Goal: Task Accomplishment & Management: Use online tool/utility

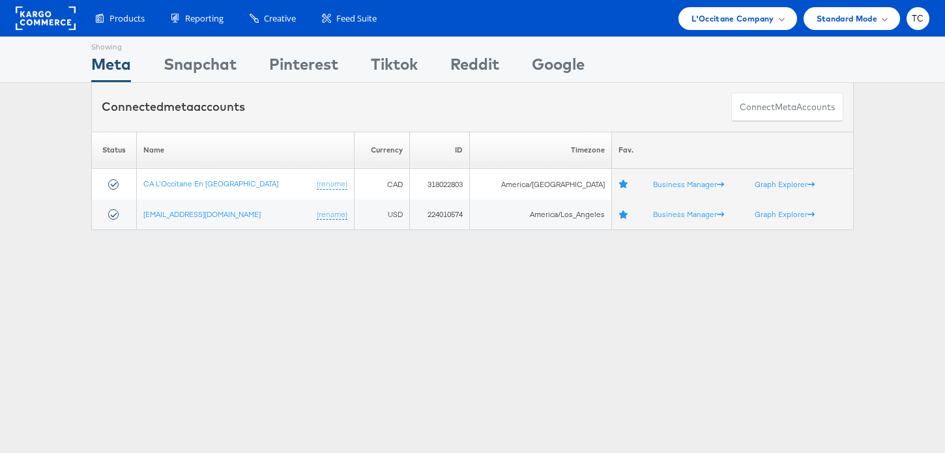
click at [752, 31] on div "Products Product Catalogs Enhance Your Product Catalog, Map Them to Publishers,…" at bounding box center [472, 18] width 945 height 37
click at [750, 29] on div "L'Occitane Company" at bounding box center [738, 18] width 118 height 23
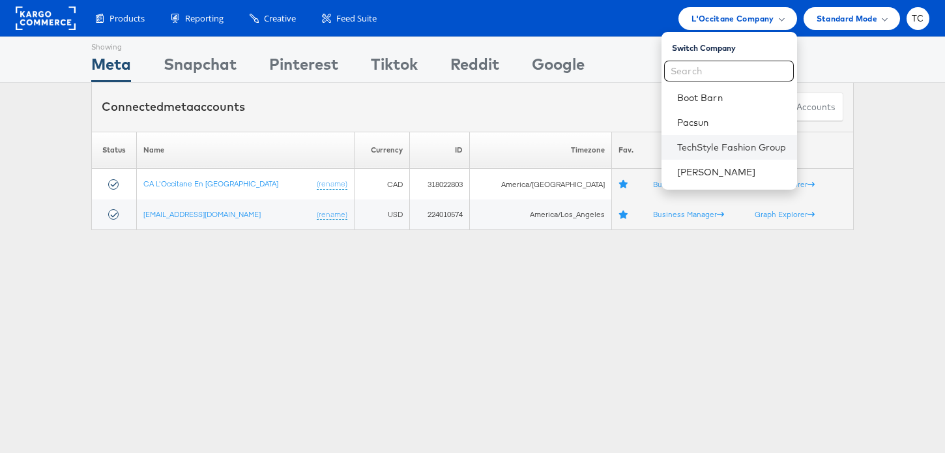
click at [724, 138] on li "TechStyle Fashion Group" at bounding box center [730, 147] width 136 height 25
click at [727, 149] on link "TechStyle Fashion Group" at bounding box center [732, 147] width 110 height 13
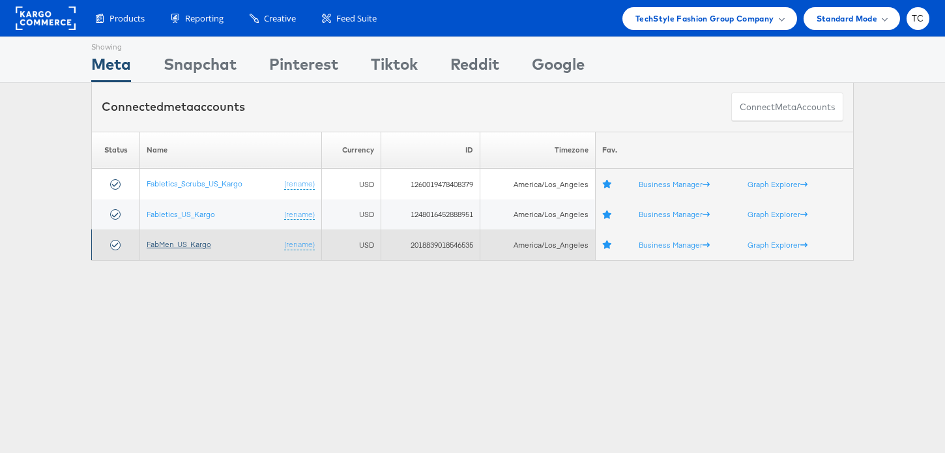
click at [196, 244] on link "FabMen_US_Kargo" at bounding box center [179, 244] width 65 height 10
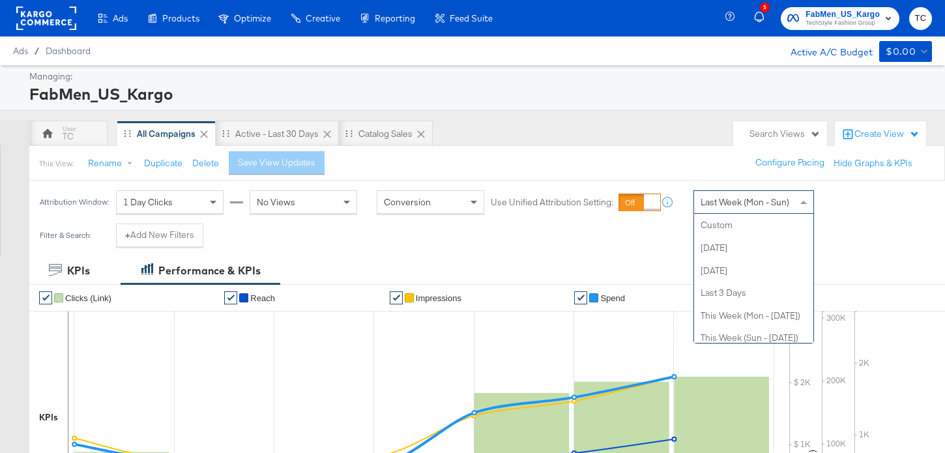
click at [751, 191] on div "Last Week (Mon - Sun)" at bounding box center [753, 202] width 119 height 22
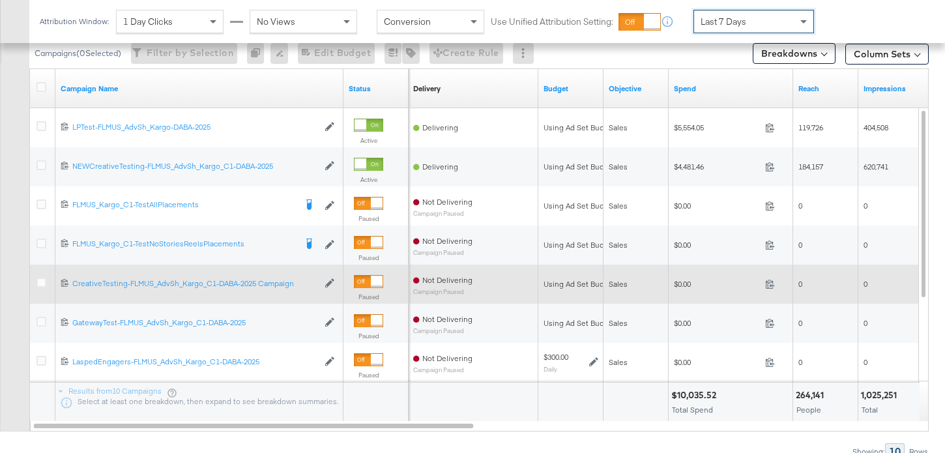
scroll to position [625, 0]
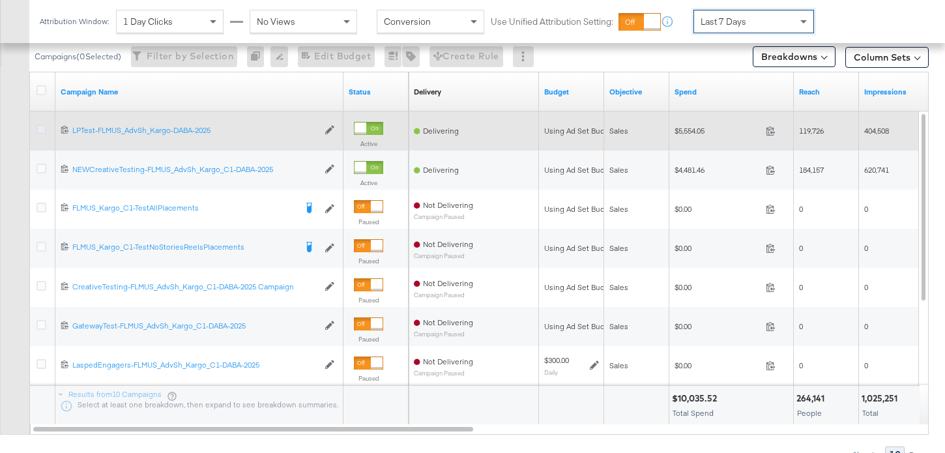
click at [44, 130] on icon at bounding box center [42, 130] width 10 height 10
click at [0, 0] on input "checkbox" at bounding box center [0, 0] width 0 height 0
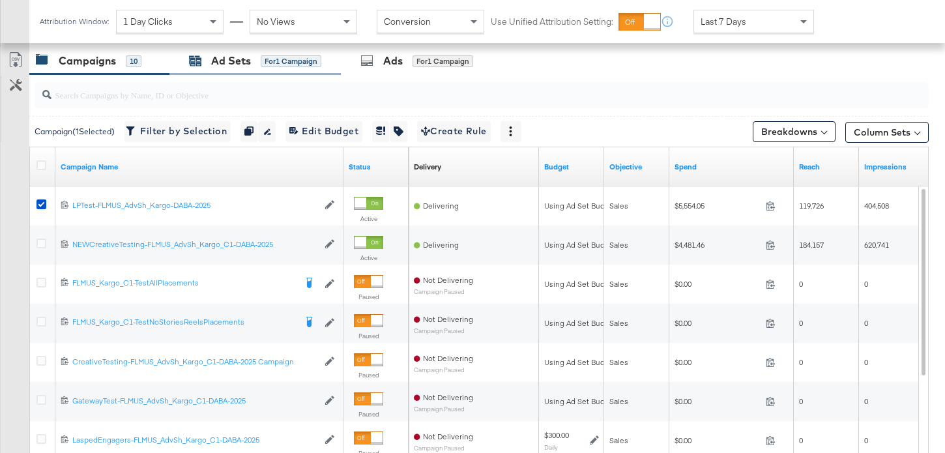
click at [231, 65] on div "Ad Sets" at bounding box center [231, 60] width 40 height 15
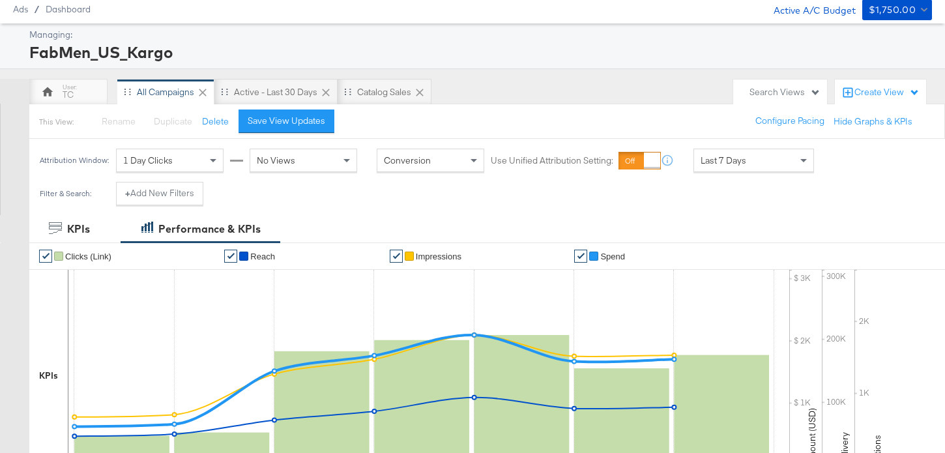
scroll to position [0, 0]
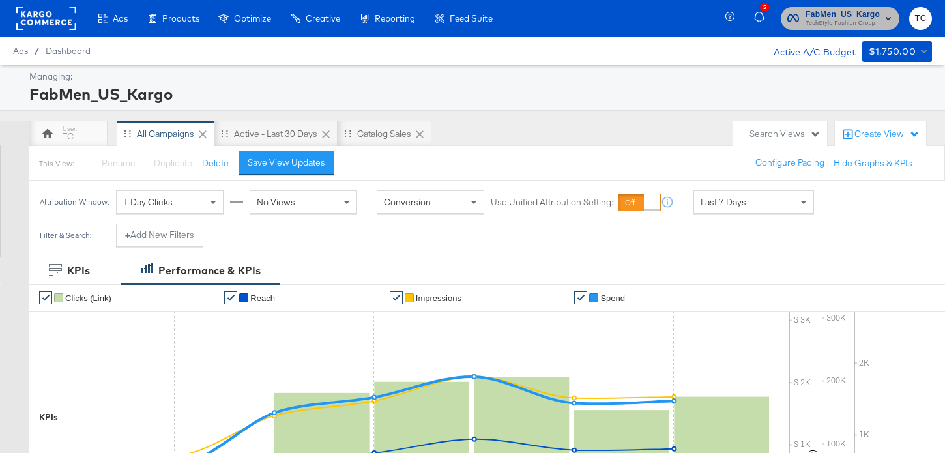
click at [825, 20] on span "TechStyle Fashion Group" at bounding box center [843, 23] width 74 height 10
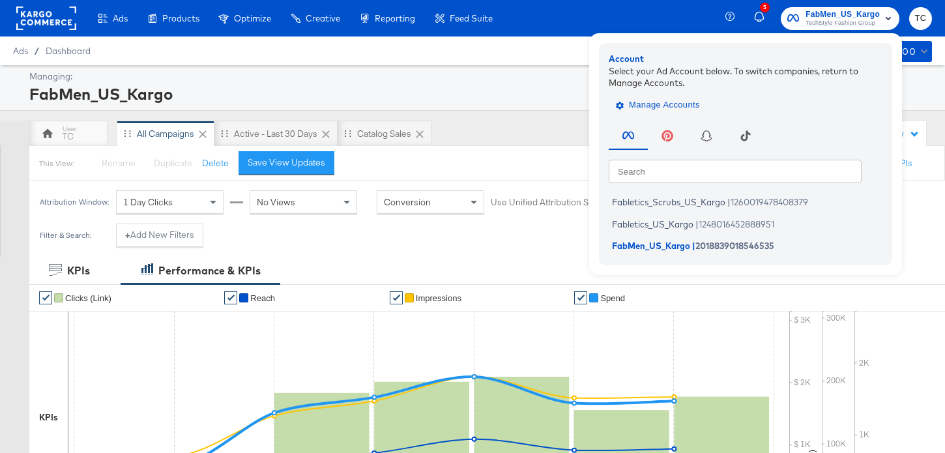
click at [675, 105] on span "Manage Accounts" at bounding box center [659, 105] width 81 height 15
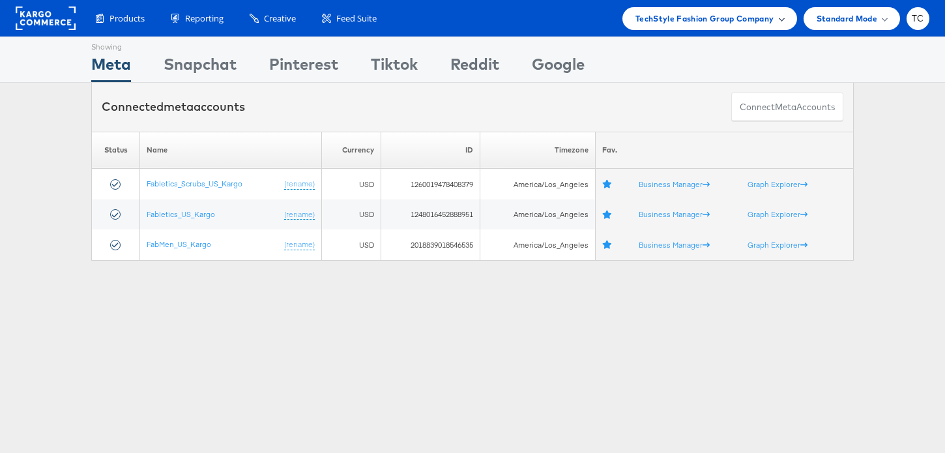
click at [677, 24] on span "TechStyle Fashion Group Company" at bounding box center [705, 19] width 139 height 14
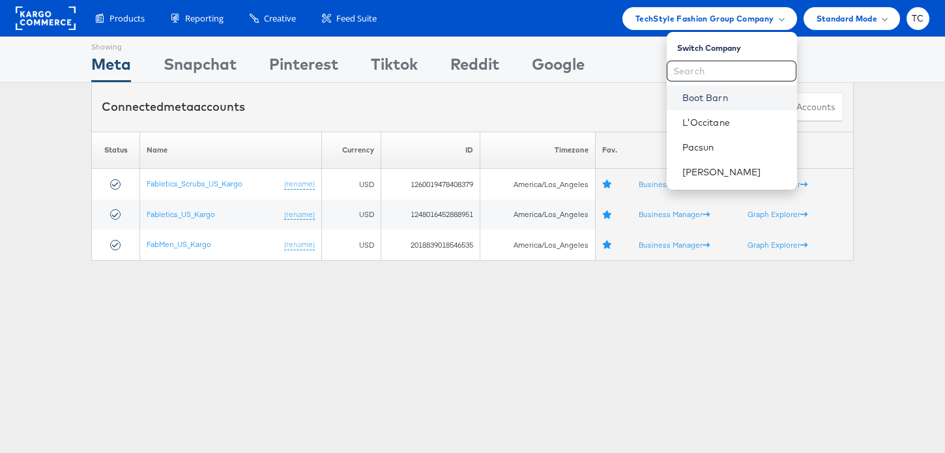
click at [718, 98] on link "Boot Barn" at bounding box center [735, 97] width 104 height 13
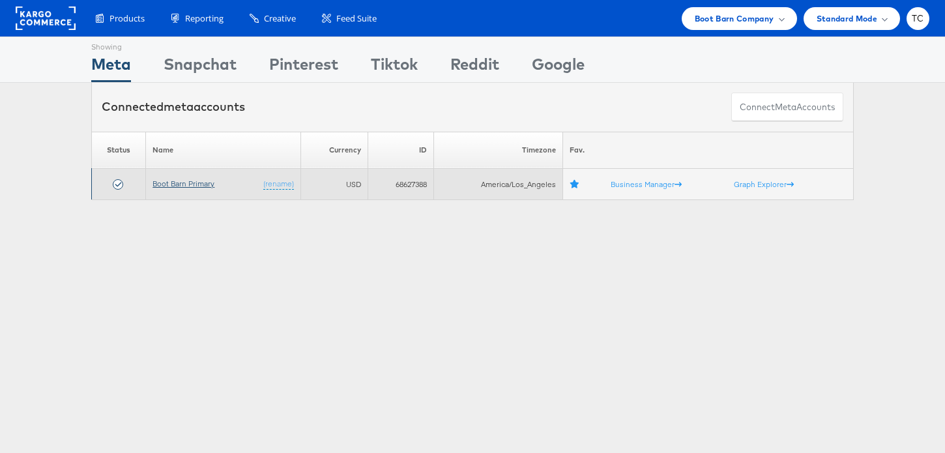
click at [203, 182] on link "Boot Barn Primary" at bounding box center [184, 184] width 62 height 10
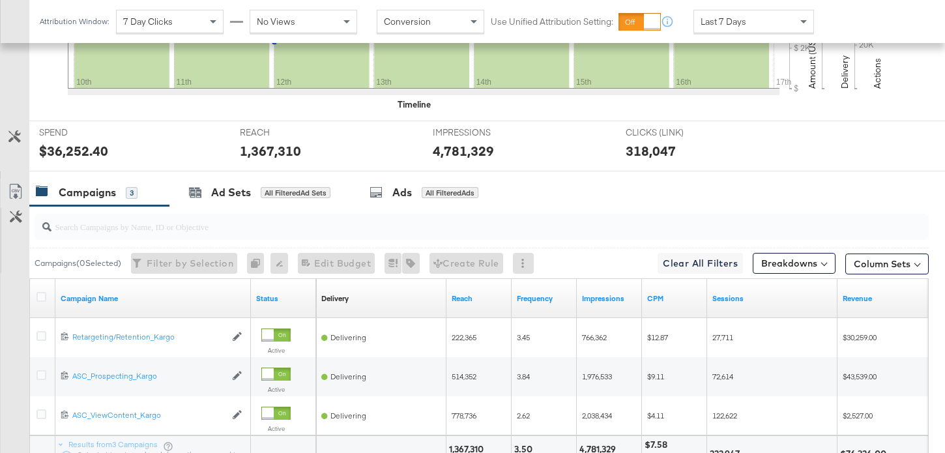
scroll to position [566, 0]
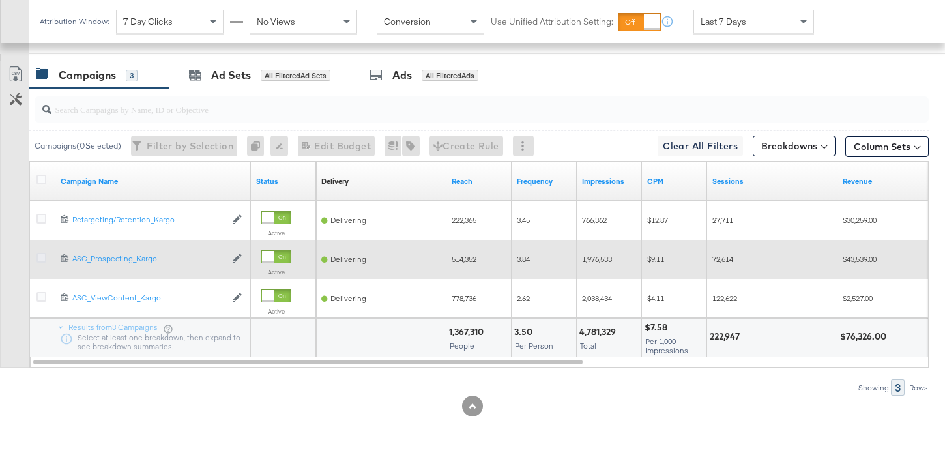
click at [42, 254] on icon at bounding box center [42, 258] width 10 height 10
click at [0, 0] on input "checkbox" at bounding box center [0, 0] width 0 height 0
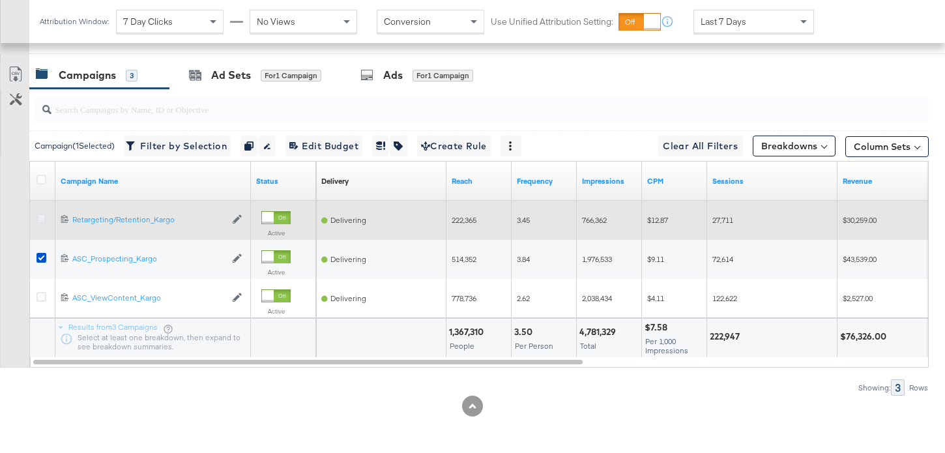
click at [46, 220] on icon at bounding box center [42, 219] width 10 height 10
click at [0, 0] on input "checkbox" at bounding box center [0, 0] width 0 height 0
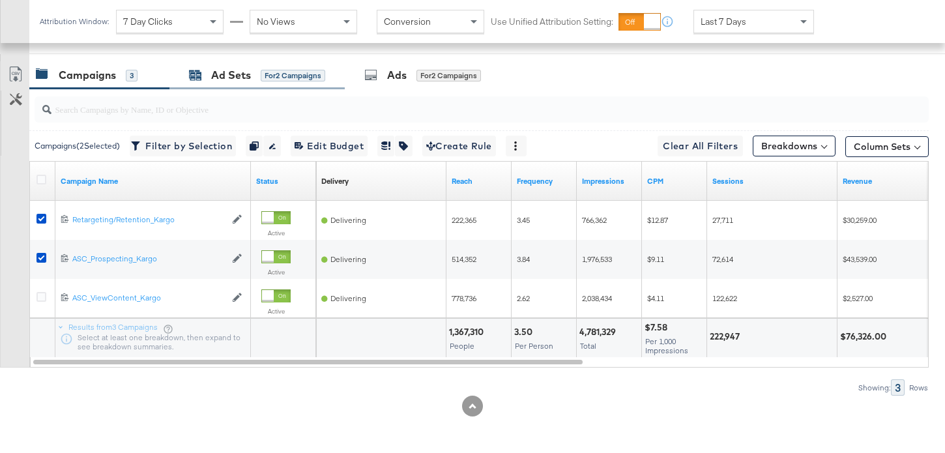
click at [244, 74] on div "Ad Sets" at bounding box center [231, 75] width 40 height 15
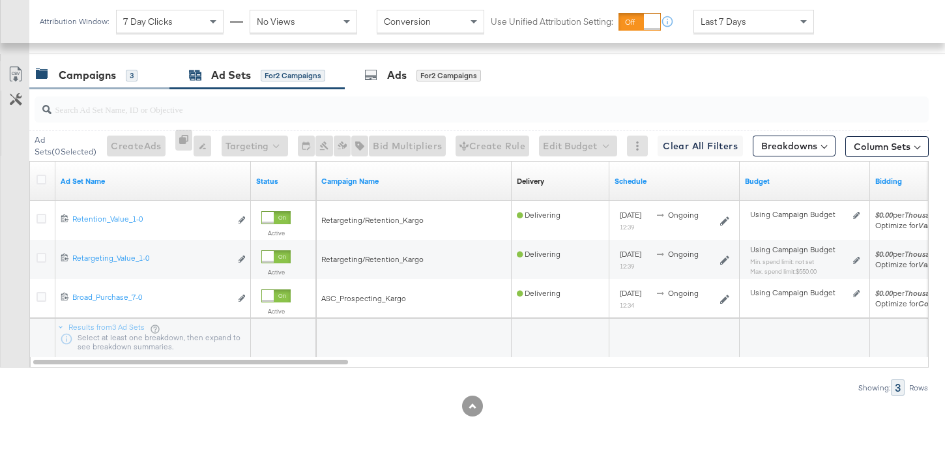
click at [140, 87] on div "Campaigns 3" at bounding box center [99, 75] width 140 height 28
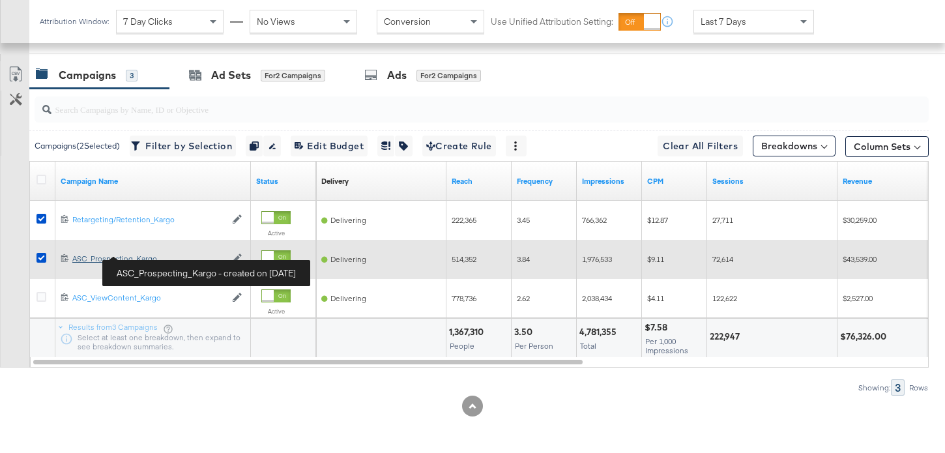
click at [107, 259] on div "ASC_Prospecting_Kargo ASC_Prospecting_Kargo" at bounding box center [148, 259] width 153 height 10
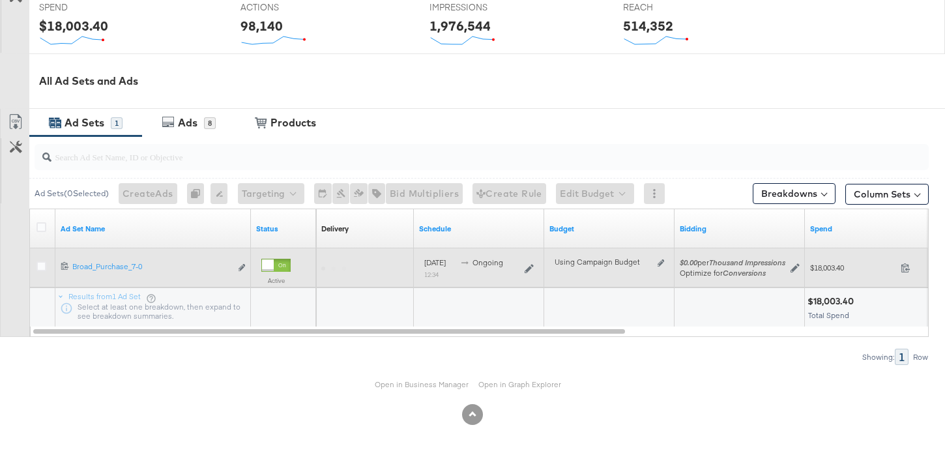
scroll to position [544, 0]
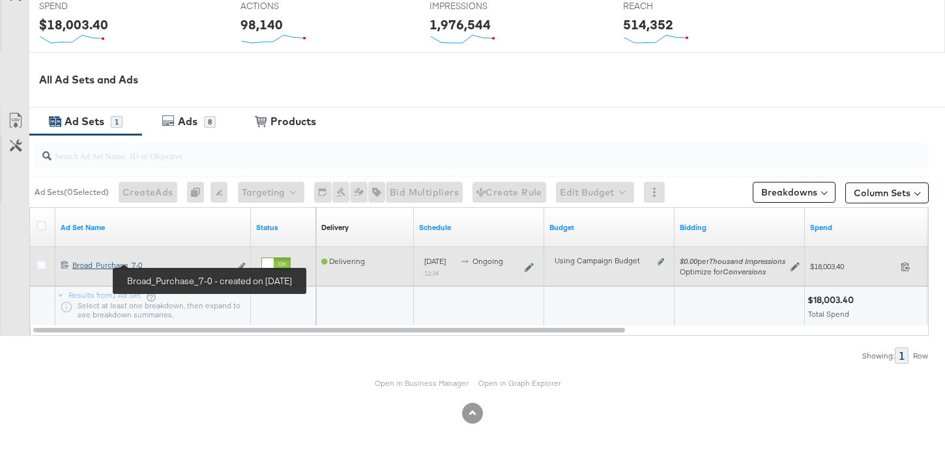
click at [126, 269] on div "Broad_Purchase_7-0 Broad_Purchase_7-0" at bounding box center [151, 265] width 158 height 10
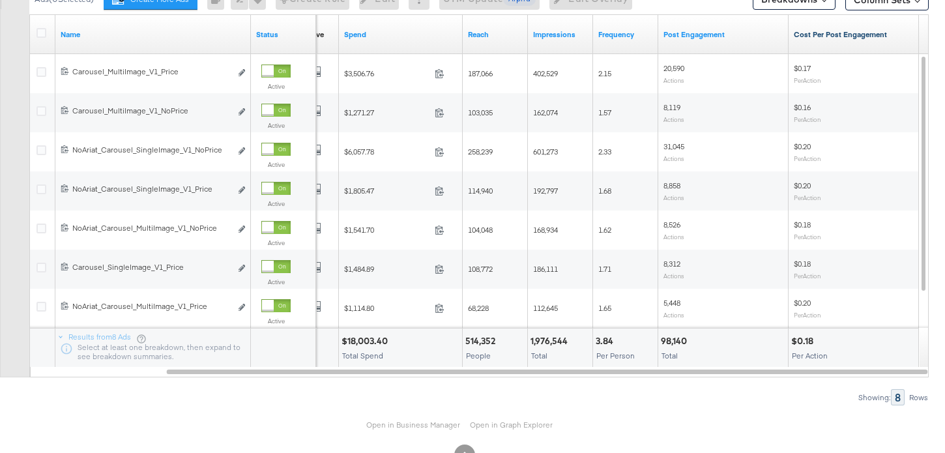
scroll to position [767, 0]
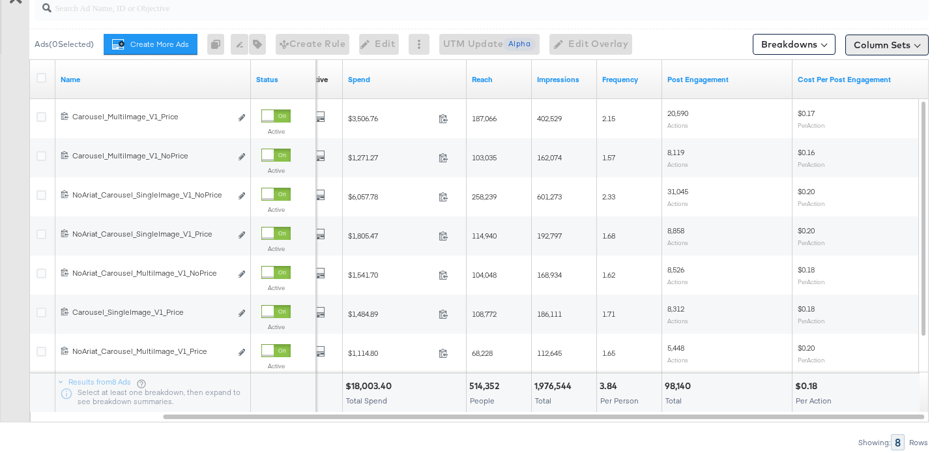
click at [904, 42] on button "Column Sets" at bounding box center [887, 45] width 83 height 21
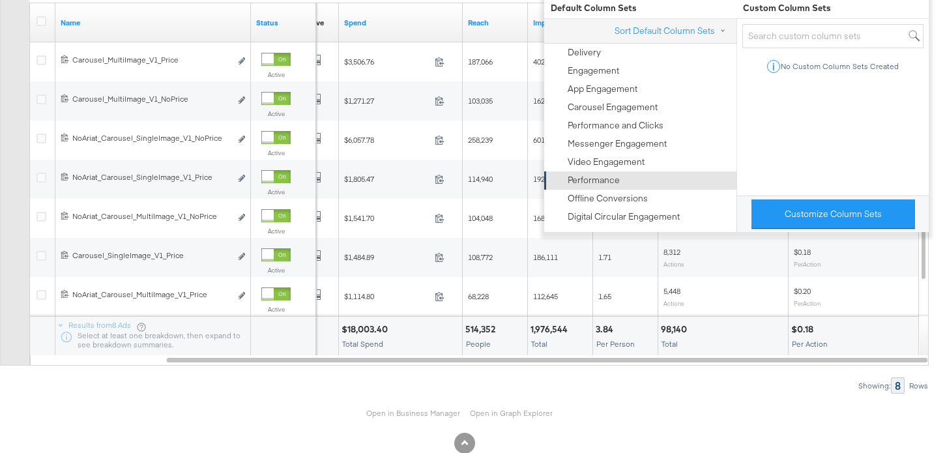
scroll to position [791, 0]
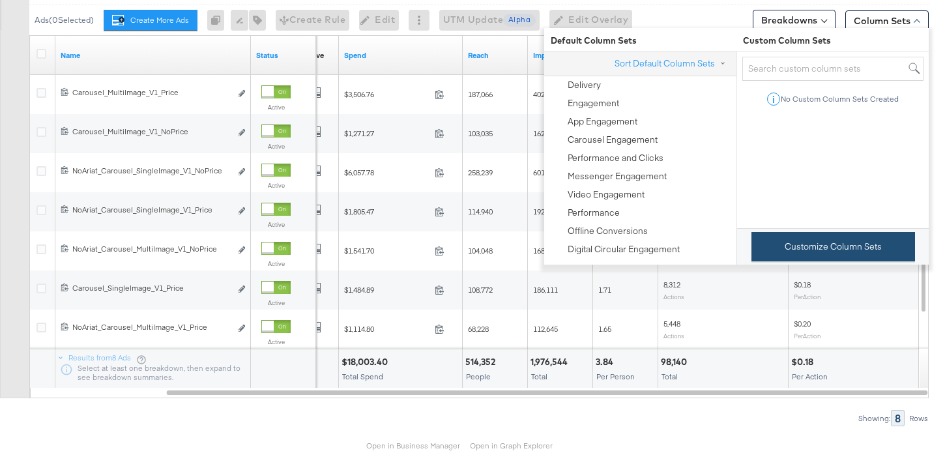
click at [800, 247] on button "Customize Column Sets" at bounding box center [834, 246] width 164 height 29
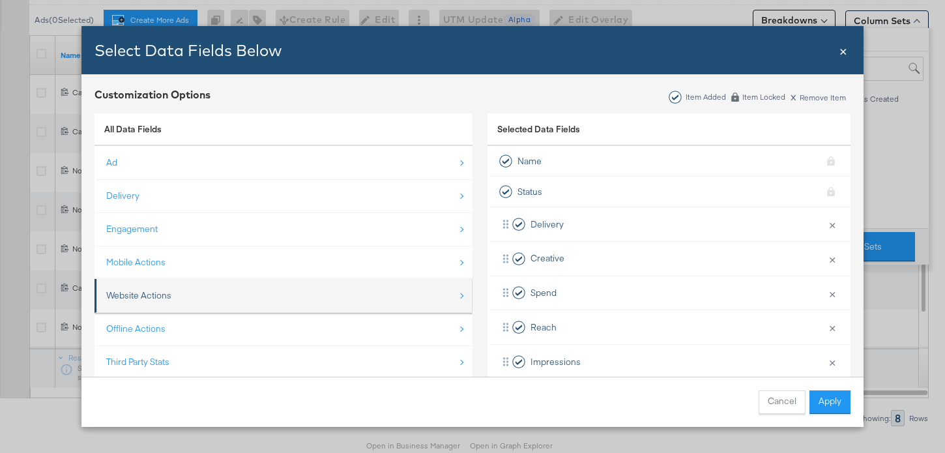
scroll to position [19, 0]
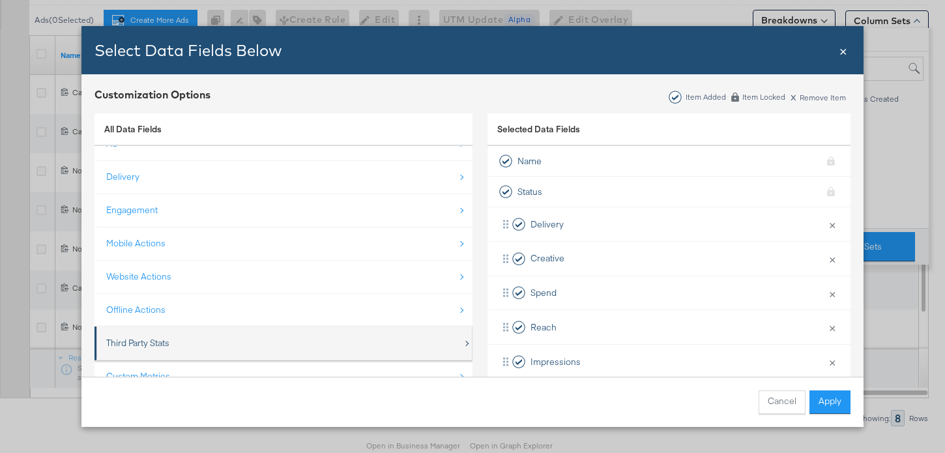
click at [283, 345] on div "Third Party Stats" at bounding box center [284, 343] width 357 height 27
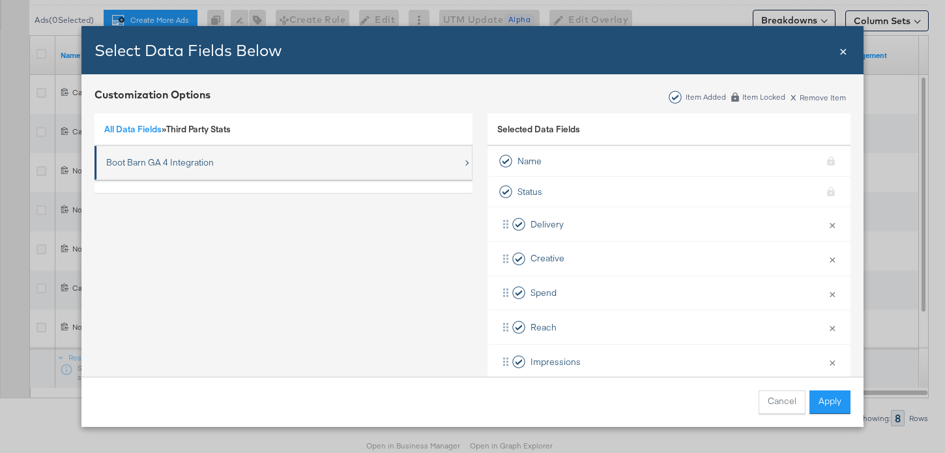
click at [212, 162] on div "Boot Barn GA 4 Integration" at bounding box center [160, 162] width 108 height 12
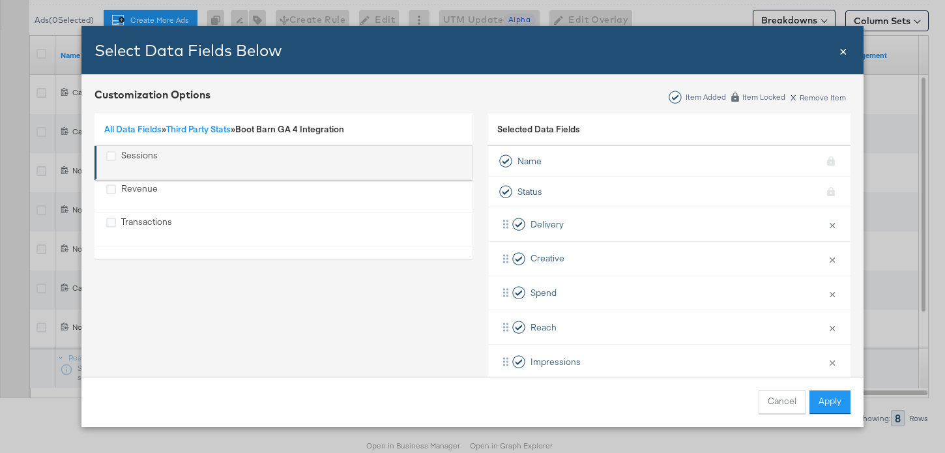
click at [132, 159] on div "Sessions" at bounding box center [139, 162] width 37 height 27
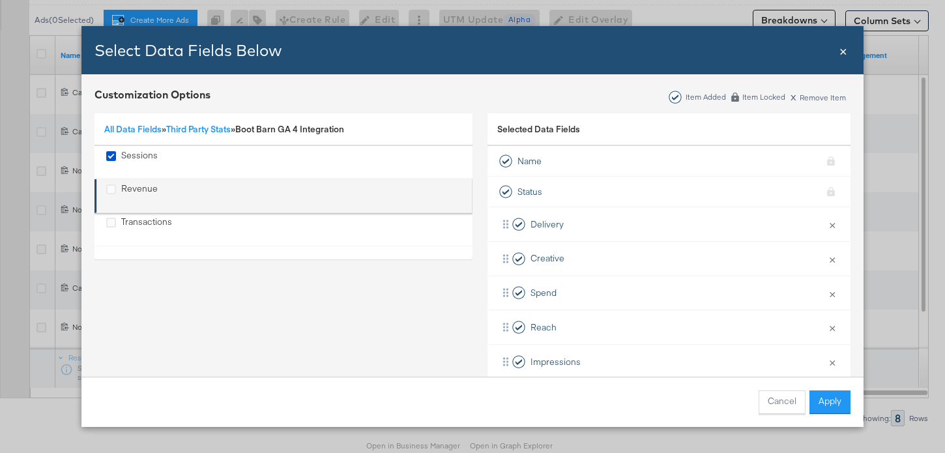
click at [132, 187] on div "Revenue" at bounding box center [139, 196] width 37 height 27
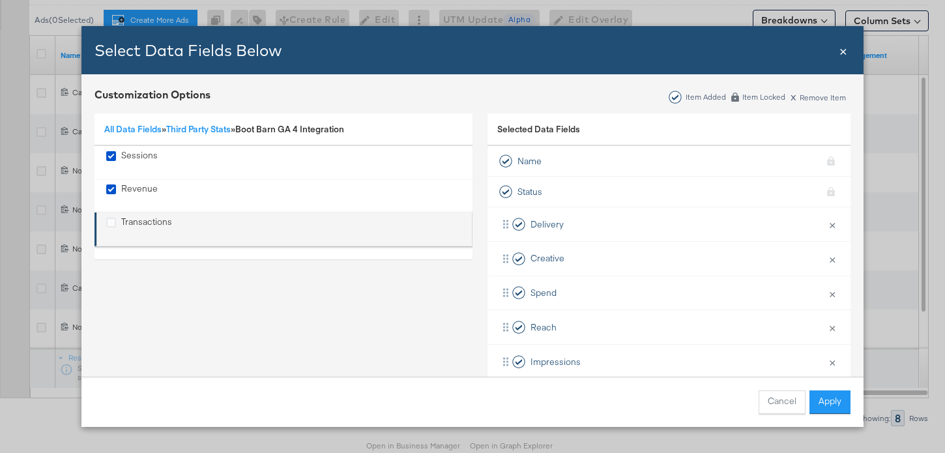
click at [132, 225] on div "Transactions" at bounding box center [146, 229] width 51 height 27
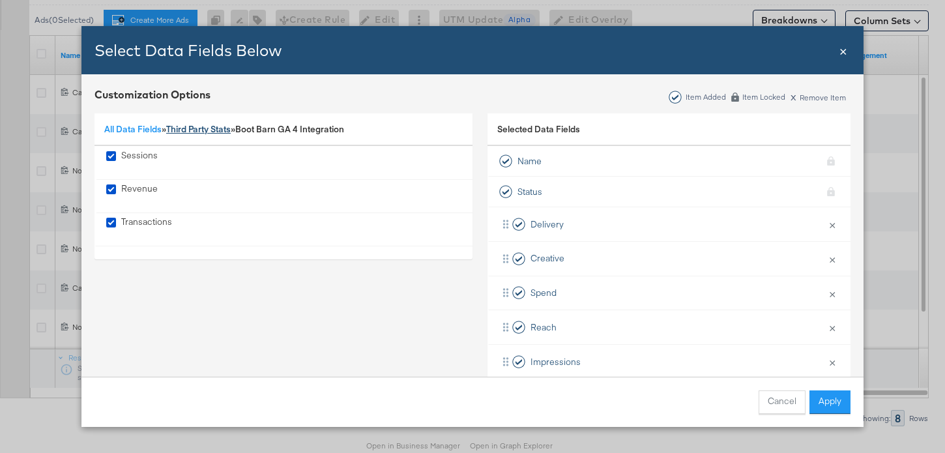
click at [196, 125] on link "Third Party Stats" at bounding box center [198, 129] width 65 height 12
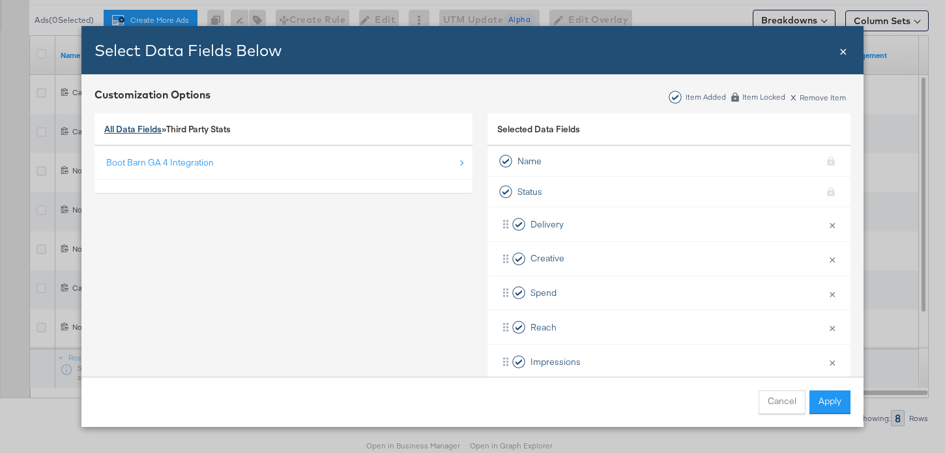
click at [160, 129] on link "All Data Fields" at bounding box center [132, 129] width 57 height 12
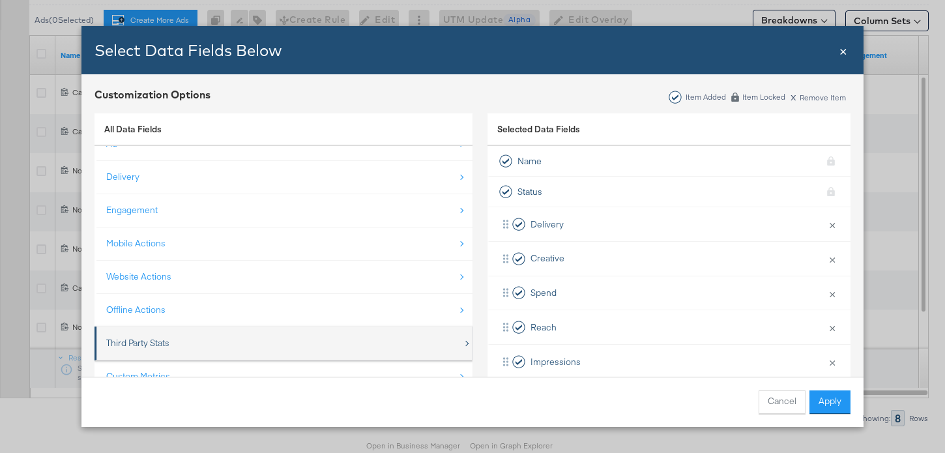
scroll to position [83, 0]
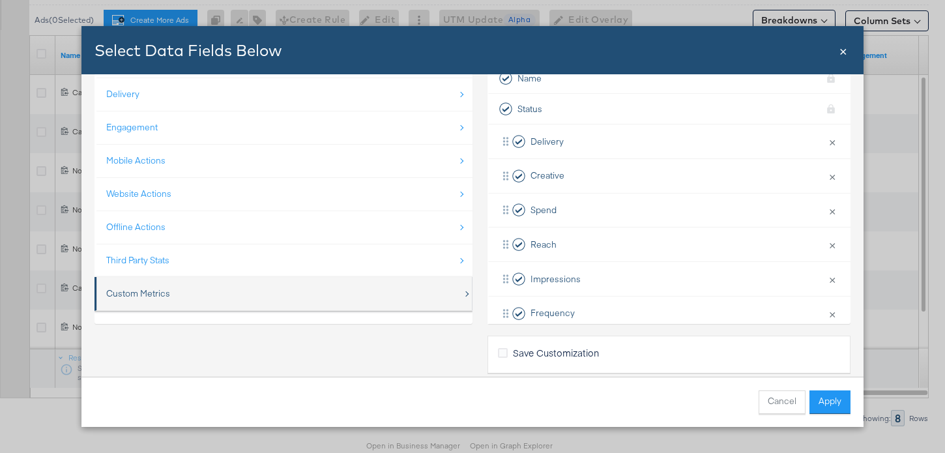
click at [192, 301] on div "Custom Metrics" at bounding box center [284, 293] width 357 height 27
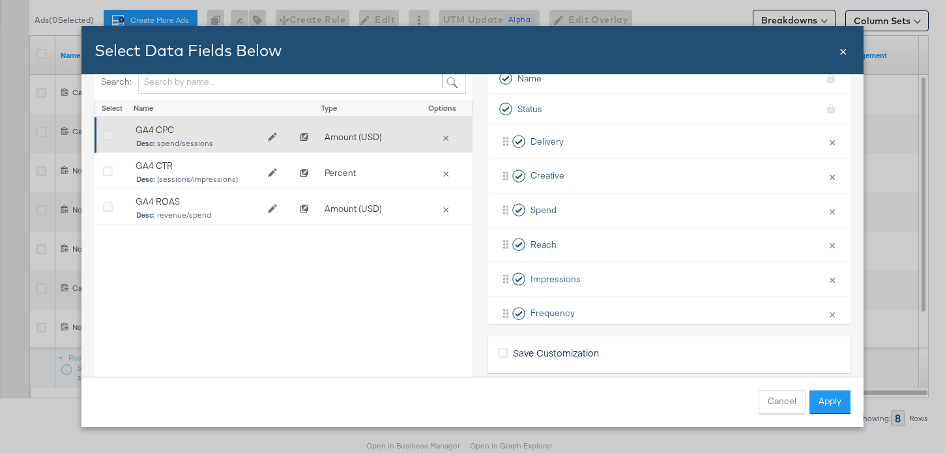
click at [106, 135] on icon "Bulk Add Locations Modal" at bounding box center [108, 136] width 10 height 10
click at [0, 0] on input "Bulk Add Locations Modal" at bounding box center [0, 0] width 0 height 0
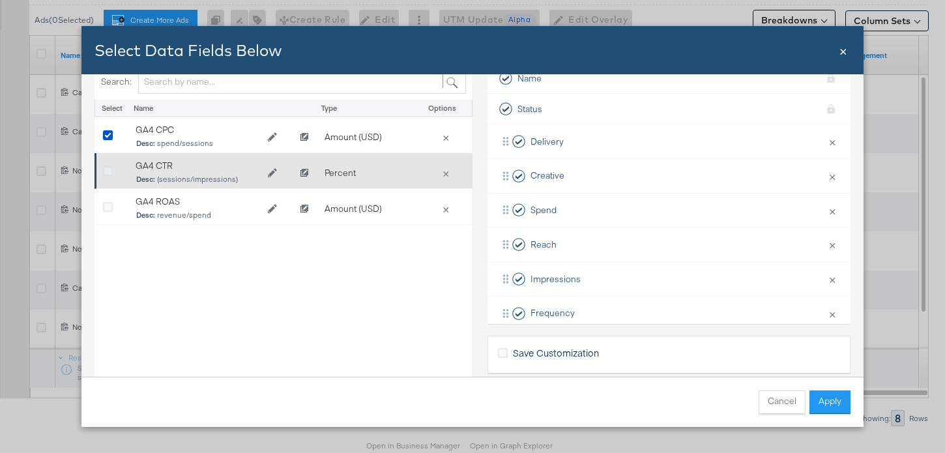
click at [106, 168] on icon "Bulk Add Locations Modal" at bounding box center [108, 172] width 10 height 10
click at [0, 0] on input "Bulk Add Locations Modal" at bounding box center [0, 0] width 0 height 0
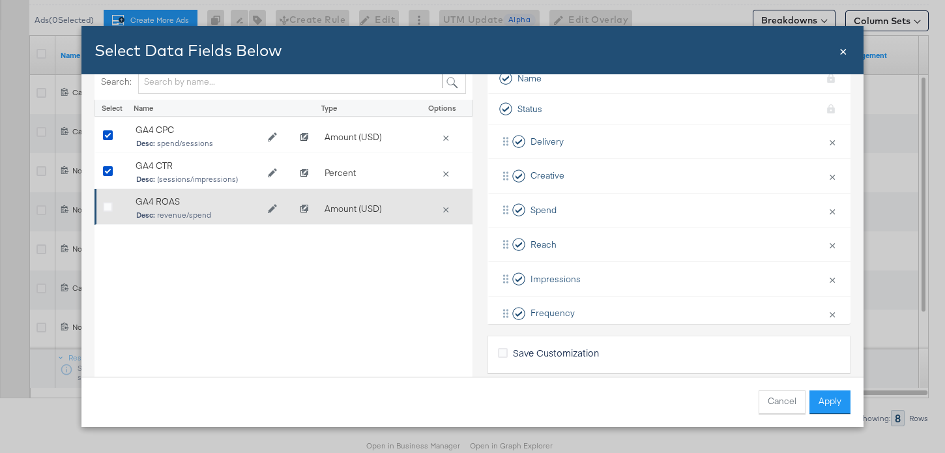
click at [106, 197] on div "Bulk Add Locations Modal" at bounding box center [112, 209] width 33 height 26
click at [112, 207] on icon "Bulk Add Locations Modal" at bounding box center [108, 208] width 10 height 10
click at [0, 0] on input "Bulk Add Locations Modal" at bounding box center [0, 0] width 0 height 0
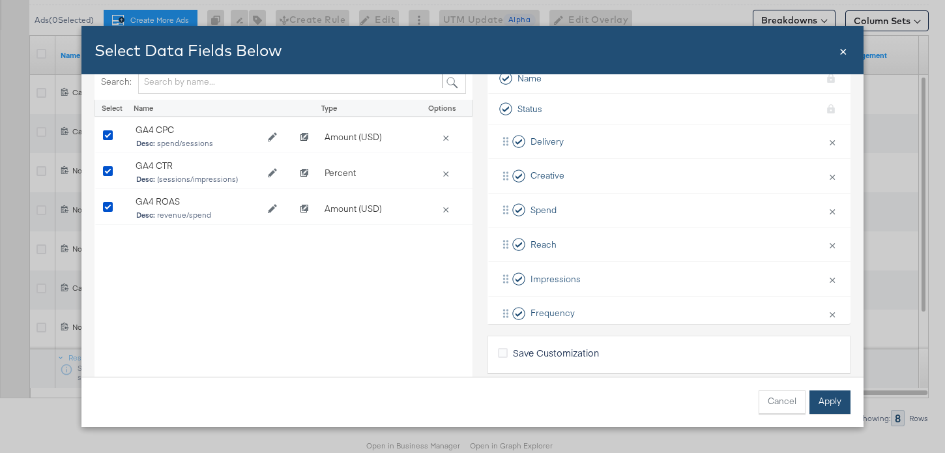
click at [827, 405] on button "Apply" at bounding box center [830, 401] width 41 height 23
